Goal: Use online tool/utility: Utilize a website feature to perform a specific function

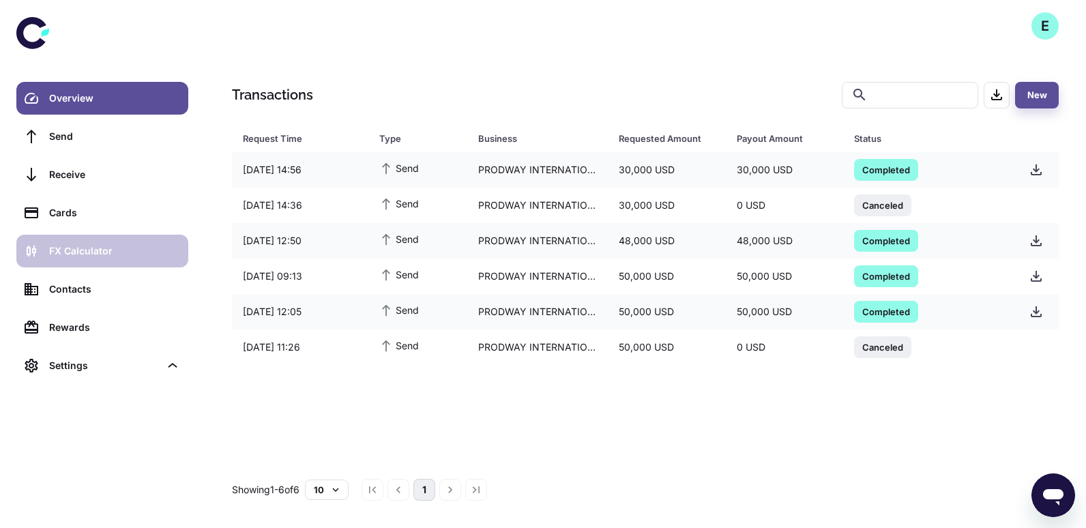
click at [121, 259] on link "FX Calculator" at bounding box center [102, 251] width 172 height 33
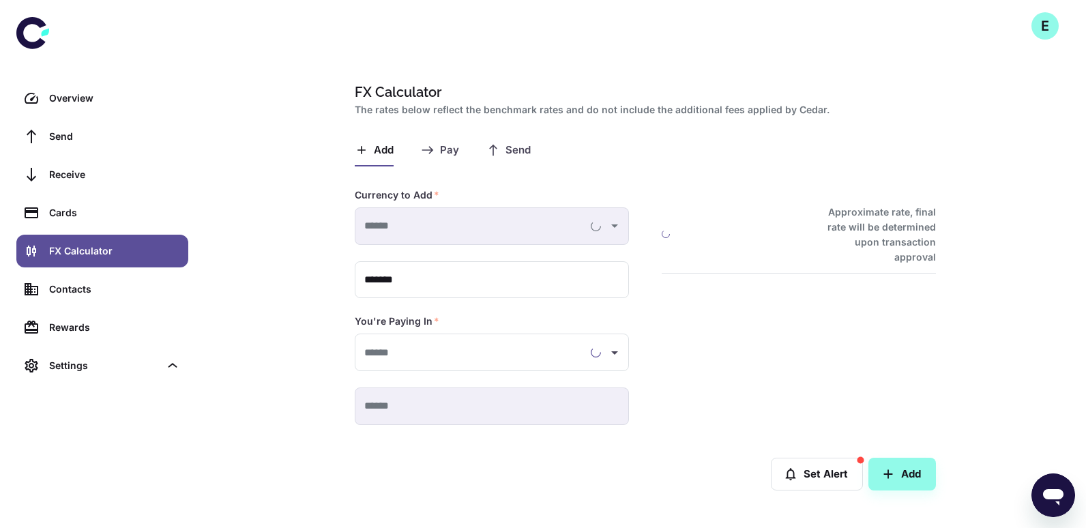
type input "**********"
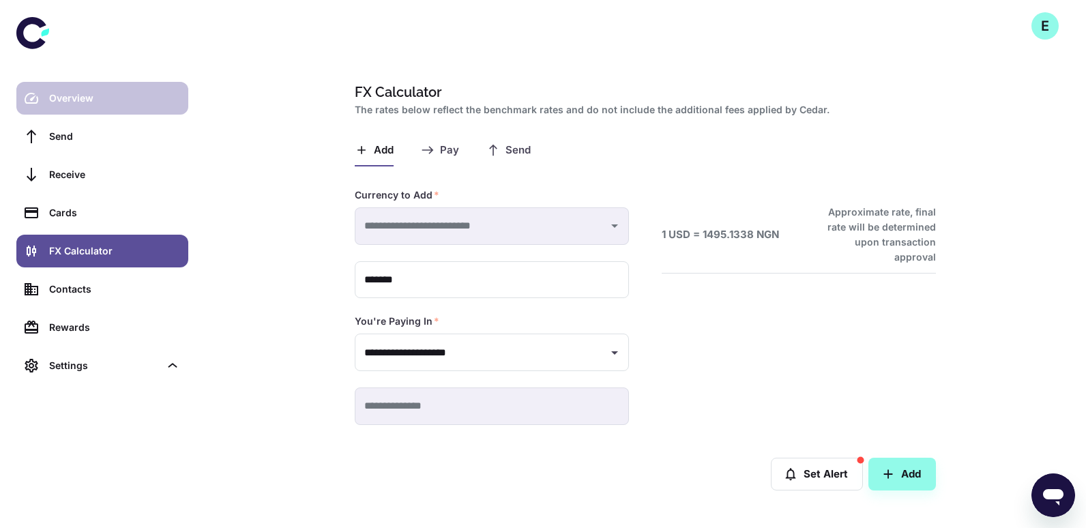
click at [89, 100] on div "Overview" at bounding box center [114, 98] width 131 height 15
